Goal: Information Seeking & Learning: Learn about a topic

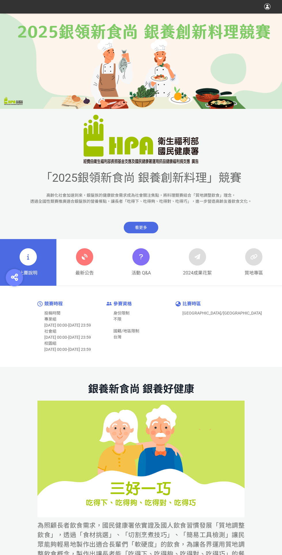
click at [83, 252] on icon at bounding box center [84, 257] width 10 height 10
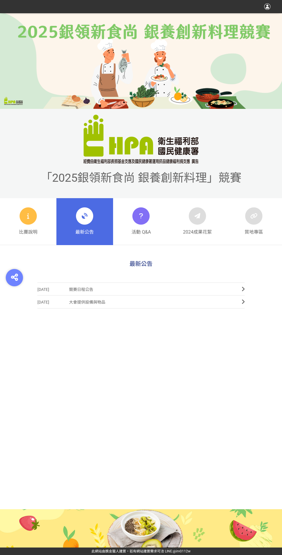
click at [28, 215] on icon at bounding box center [28, 216] width 7 height 10
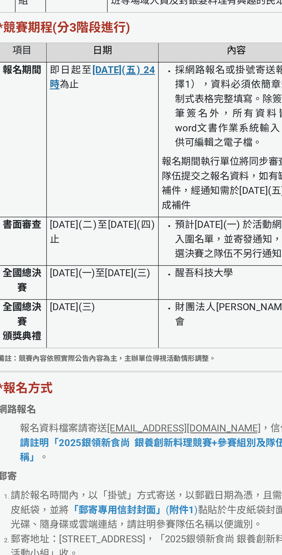
scroll to position [953, 0]
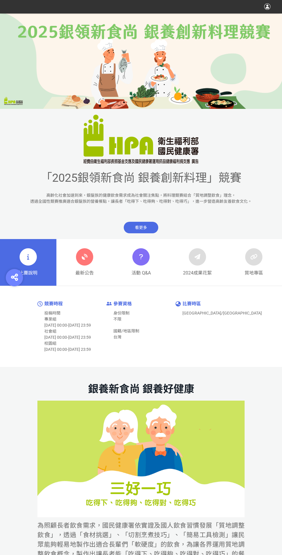
click at [95, 255] on link "最新公告" at bounding box center [84, 262] width 56 height 47
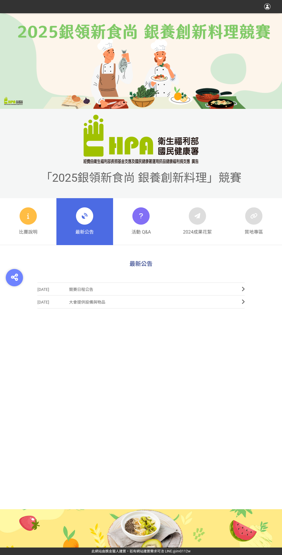
click at [30, 216] on icon at bounding box center [28, 216] width 7 height 10
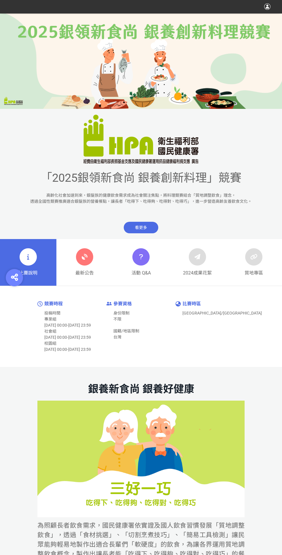
click at [73, 269] on link "最新公告" at bounding box center [84, 262] width 56 height 47
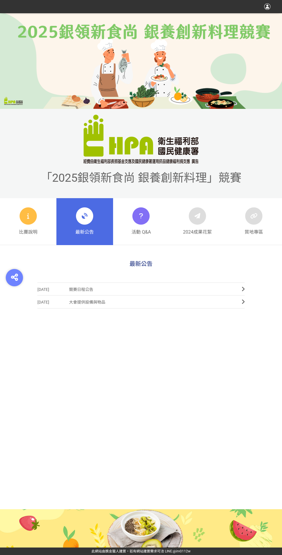
click at [67, 284] on span "[DATE]" at bounding box center [53, 289] width 32 height 13
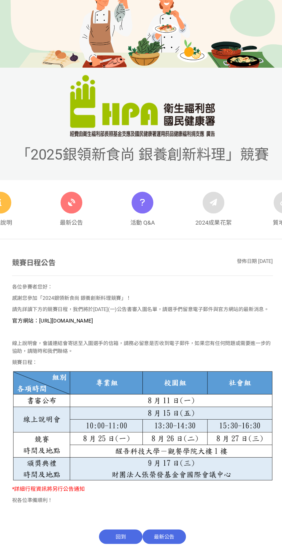
scroll to position [2, 0]
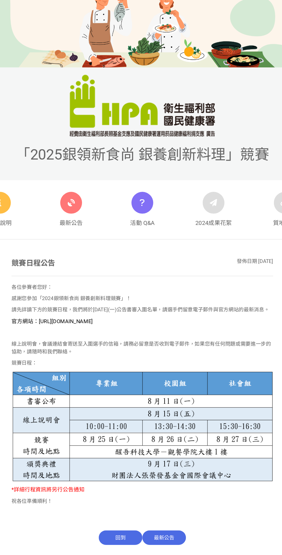
click at [87, 306] on span "官方網站：https://contest.bhuntr.com/tw/GDHealthy/home/" at bounding box center [69, 308] width 64 height 5
click at [79, 310] on span "官方網站：https://contest.bhuntr.com/tw/GDHealthy/home/" at bounding box center [69, 308] width 64 height 5
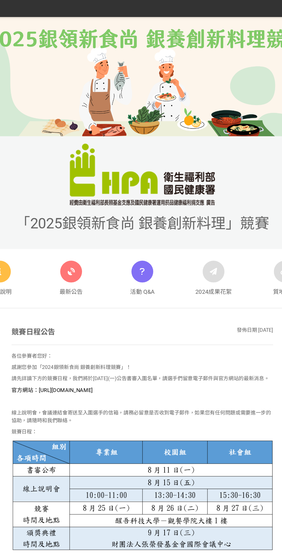
scroll to position [0, 0]
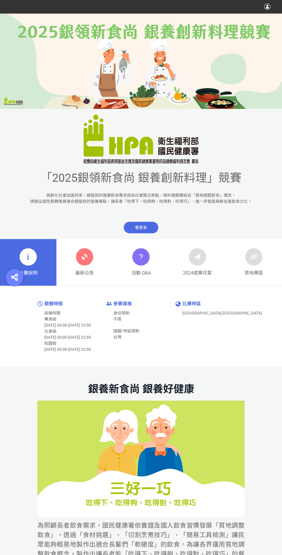
click at [73, 249] on link "最新公告" at bounding box center [84, 262] width 56 height 47
